Goal: Find contact information: Find contact information

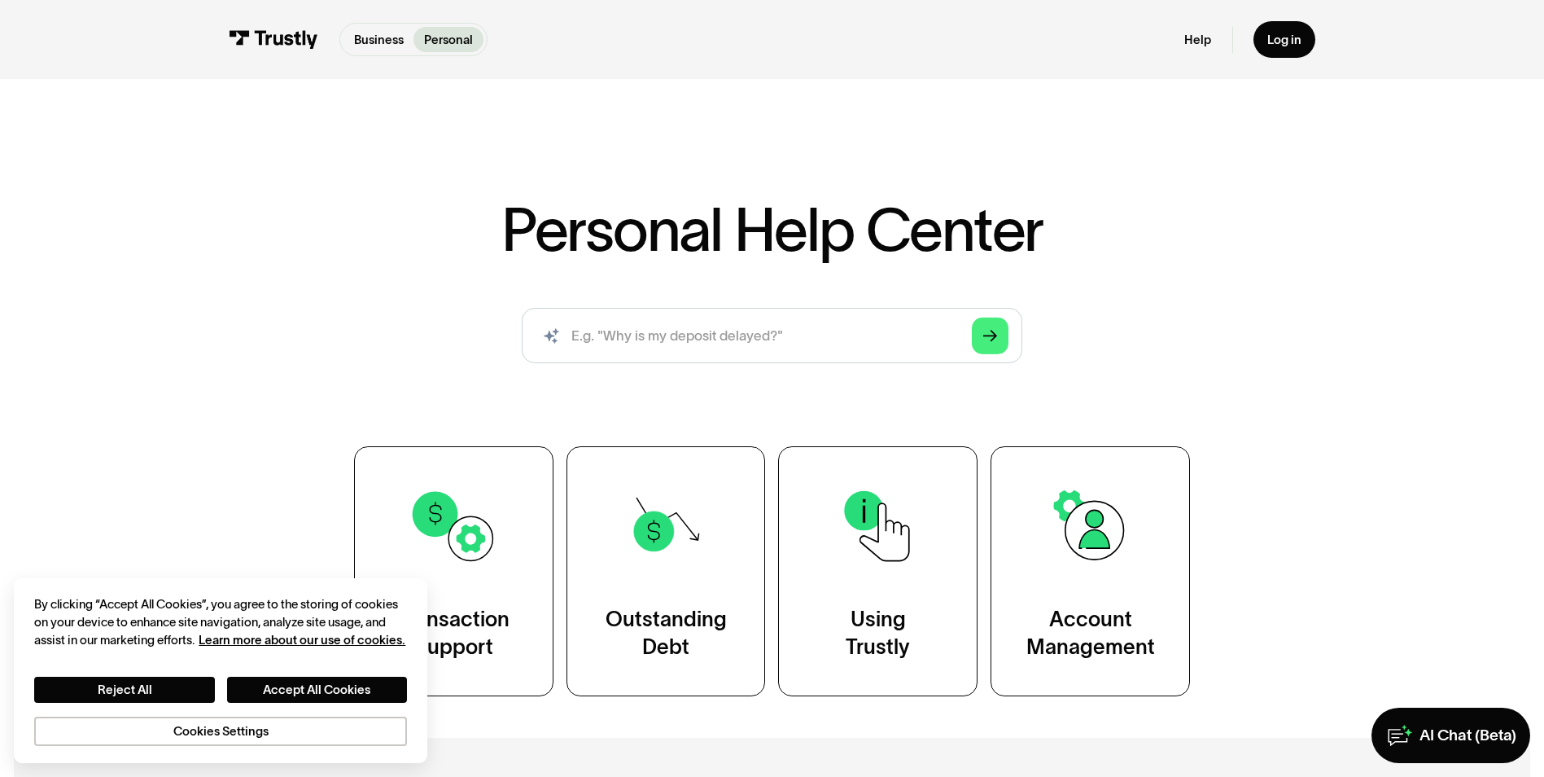
click at [1528, 402] on div "Personal Help Center AI-powered search ( 1 / 4 ) Type your question and our sma…" at bounding box center [772, 392] width 1544 height 607
click at [315, 685] on button "Accept All Cookies" at bounding box center [317, 689] width 180 height 26
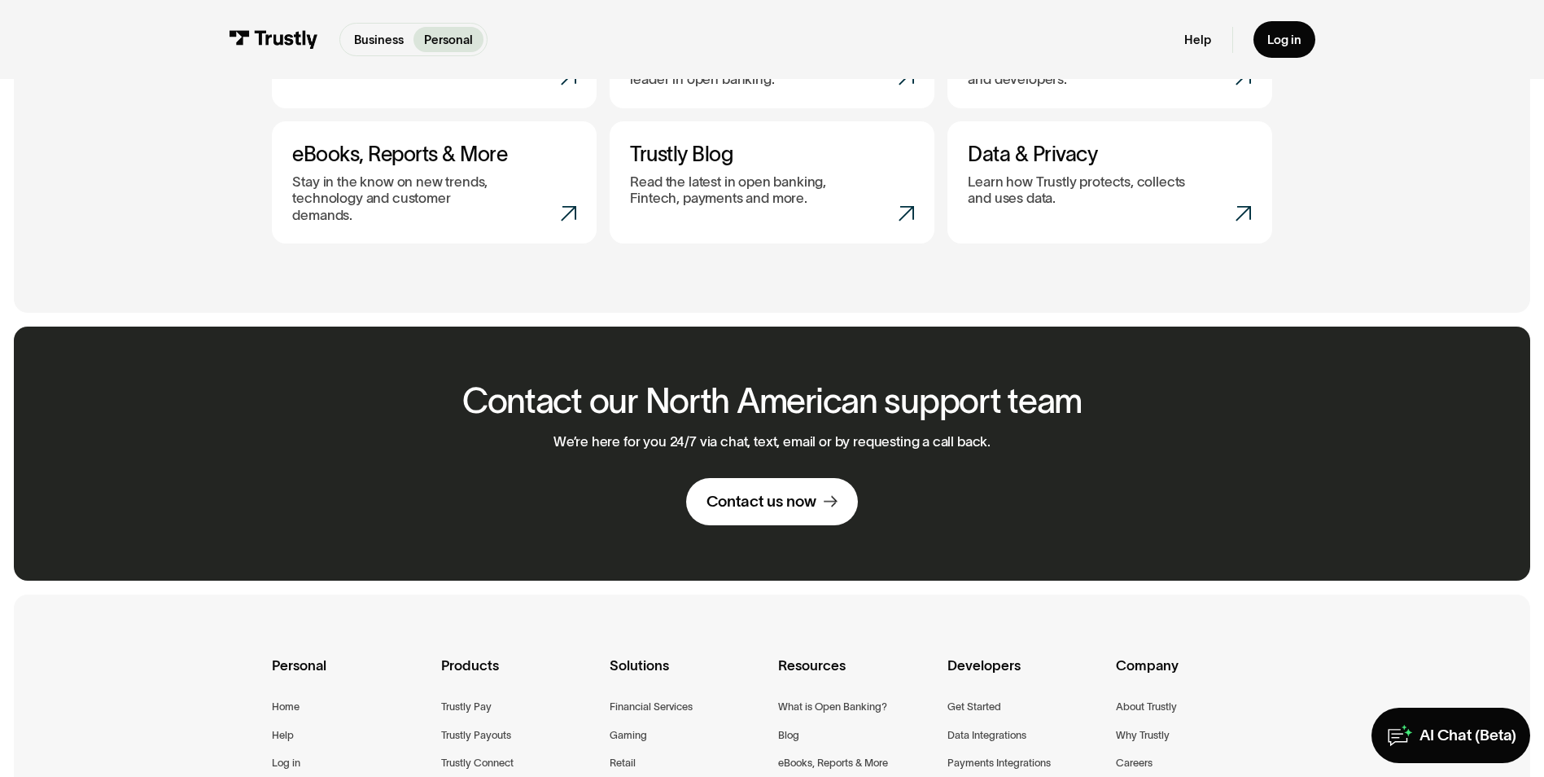
scroll to position [895, 0]
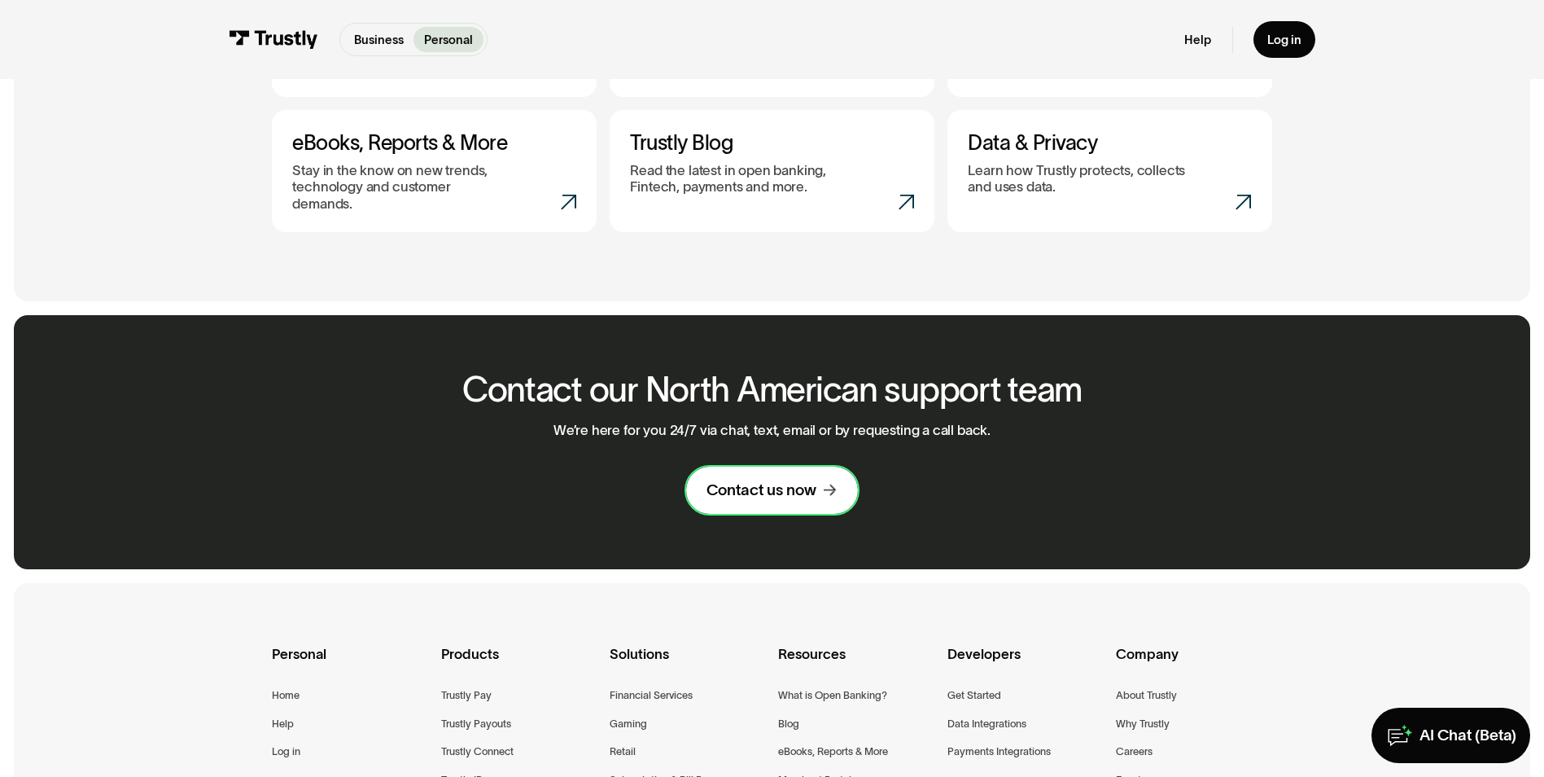
click at [816, 480] on div "Contact us now" at bounding box center [762, 490] width 110 height 20
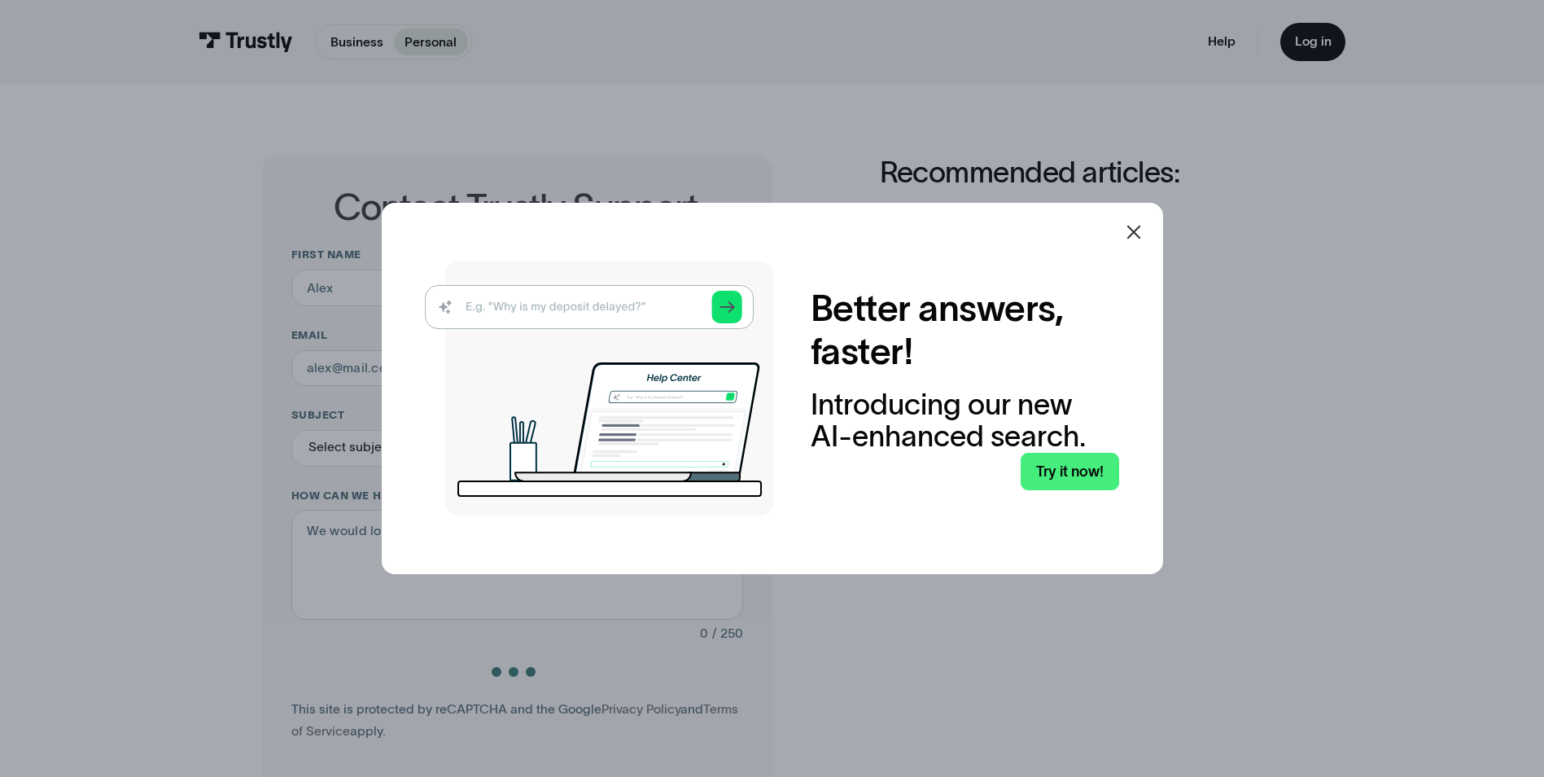
click at [1142, 225] on icon at bounding box center [1134, 232] width 20 height 20
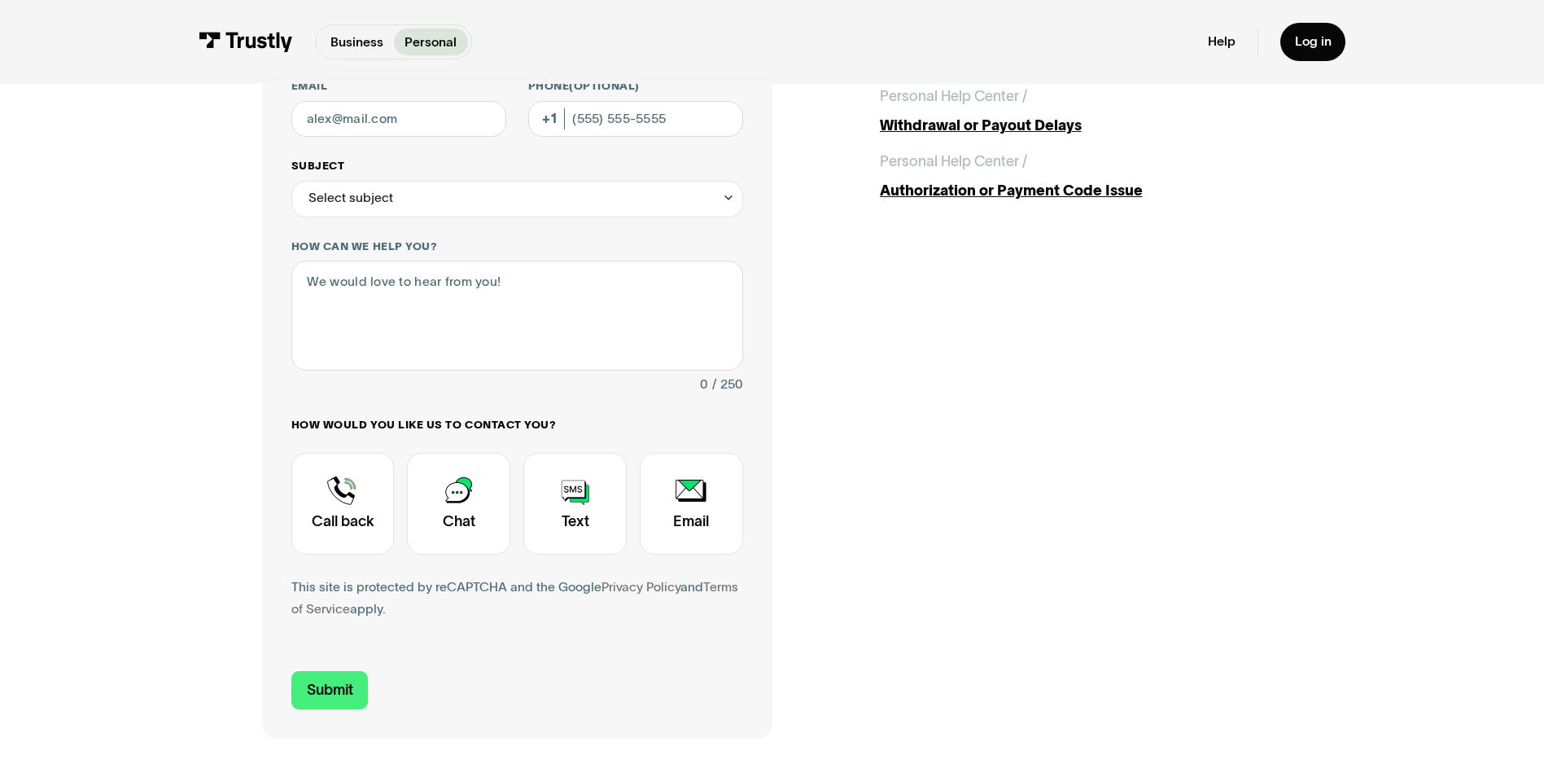
scroll to position [326, 0]
